Goal: Find specific page/section: Find specific page/section

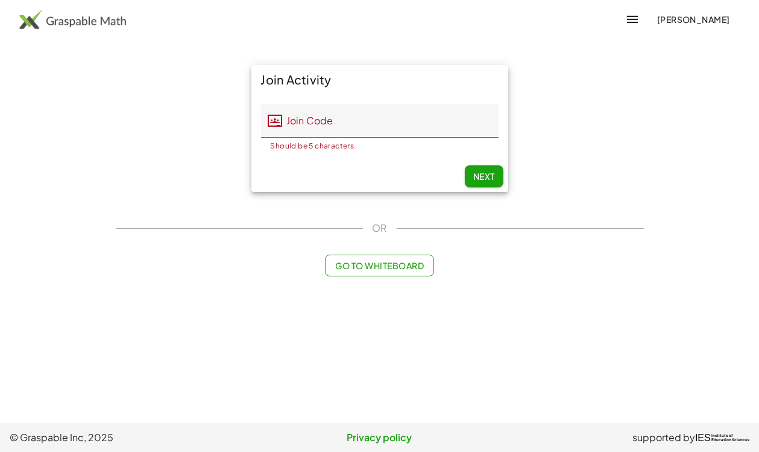
drag, startPoint x: 405, startPoint y: 255, endPoint x: 238, endPoint y: 251, distance: 167.0
click at [238, 251] on div "Join Activity Join Code Join Code Should be 5 characters. 0 / 5 Next OR Go to W…" at bounding box center [380, 170] width 543 height 225
click at [343, 259] on button "Go to Whiteboard" at bounding box center [379, 265] width 109 height 22
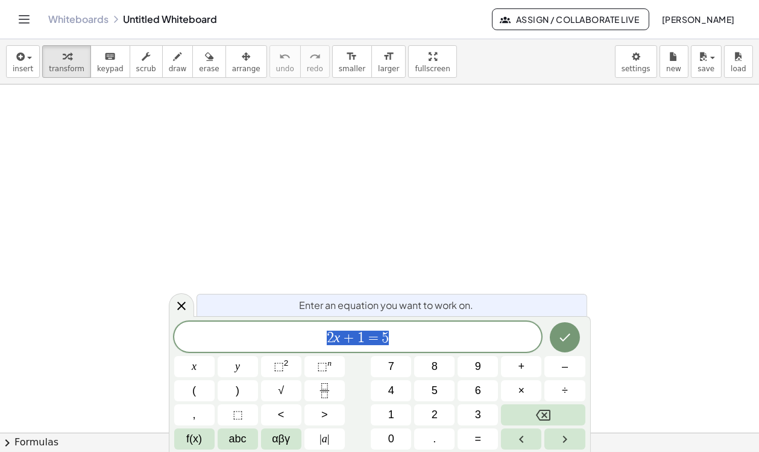
drag, startPoint x: 343, startPoint y: 259, endPoint x: 228, endPoint y: 203, distance: 127.8
click at [228, 203] on div at bounding box center [379, 432] width 759 height 696
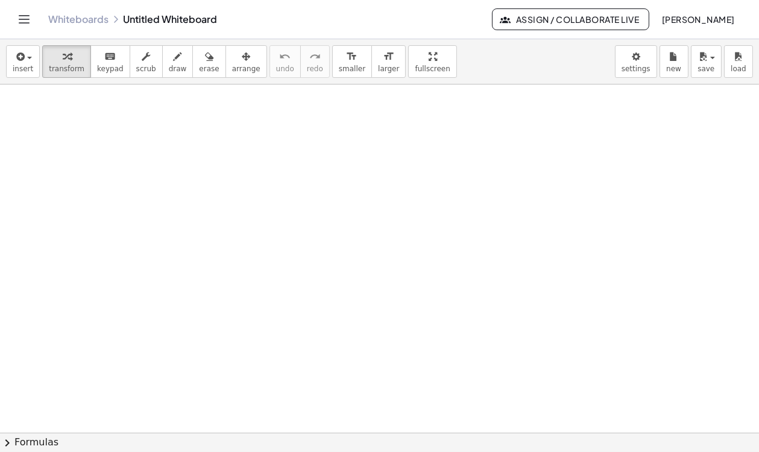
click at [682, 12] on button "[PERSON_NAME]" at bounding box center [698, 19] width 93 height 22
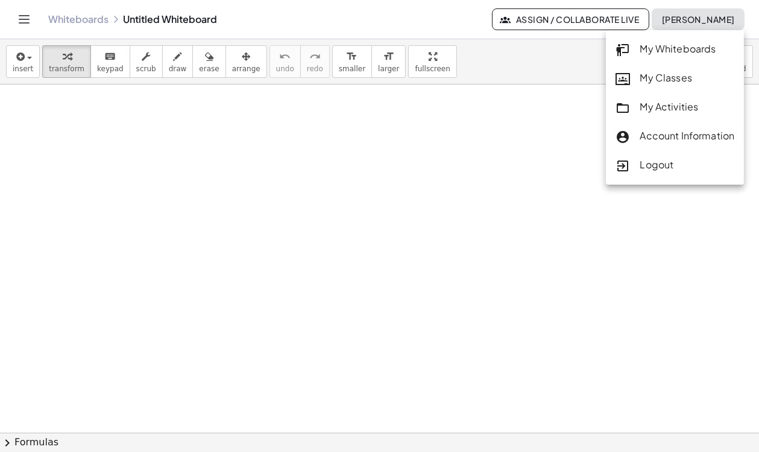
click at [650, 107] on div "My Activities" at bounding box center [675, 107] width 119 height 16
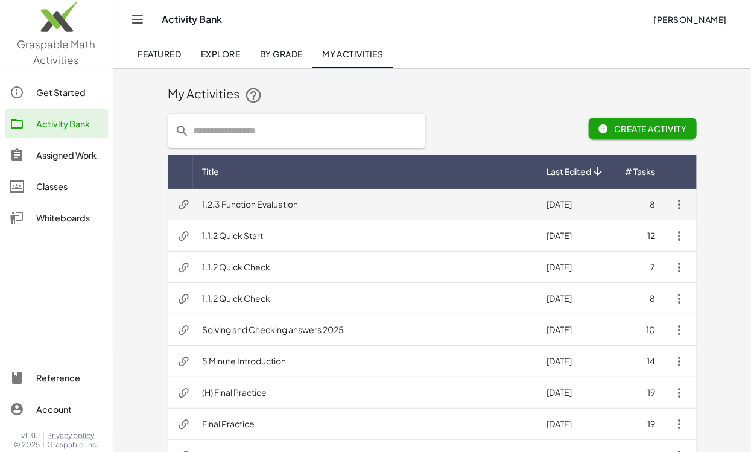
click at [253, 206] on td "1.2.3 Function Evaluation" at bounding box center [365, 204] width 344 height 31
